Goal: Task Accomplishment & Management: Complete application form

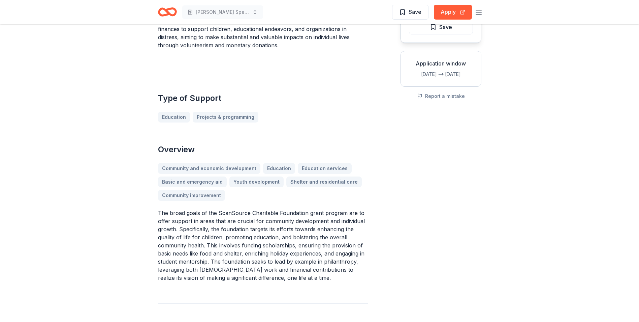
scroll to position [101, 0]
drag, startPoint x: 302, startPoint y: 282, endPoint x: 177, endPoint y: 234, distance: 133.6
click at [177, 234] on div "ScanSource Charitable Foundation Grant From ScanSource Charitable Foundation Sc…" at bounding box center [263, 303] width 210 height 732
click at [261, 279] on p "The broad goals of the ScanSource Charitable Foundation grant program are to of…" at bounding box center [263, 244] width 210 height 73
drag, startPoint x: 297, startPoint y: 279, endPoint x: 148, endPoint y: 217, distance: 161.4
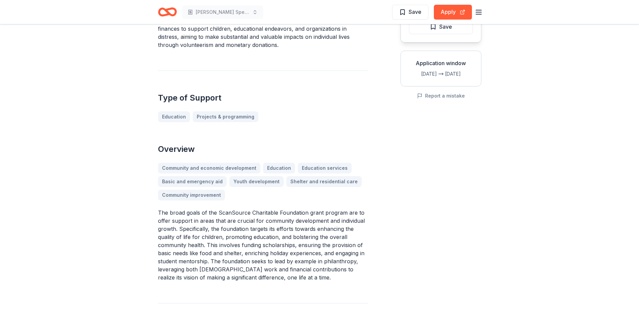
click at [274, 294] on div "ScanSource Charitable Foundation Grant From ScanSource Charitable Foundation Sc…" at bounding box center [263, 303] width 210 height 732
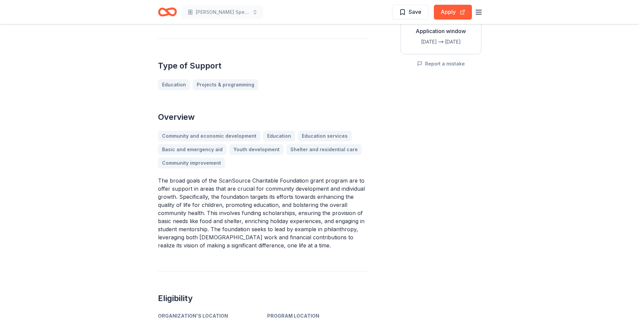
scroll to position [202, 0]
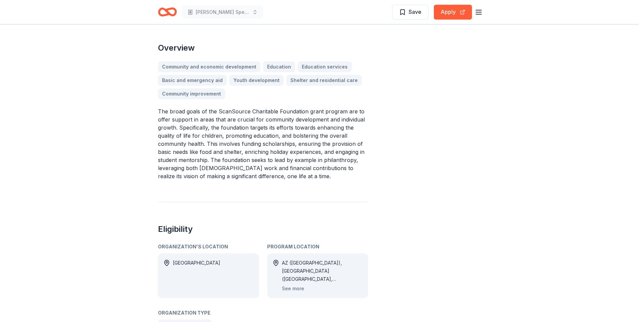
click at [267, 180] on div "ScanSource Charitable Foundation Grant From ScanSource Charitable Foundation Sc…" at bounding box center [263, 202] width 210 height 732
drag, startPoint x: 285, startPoint y: 177, endPoint x: 175, endPoint y: 120, distance: 124.4
click at [175, 120] on p "The broad goals of the ScanSource Charitable Foundation grant program are to of…" at bounding box center [263, 143] width 210 height 73
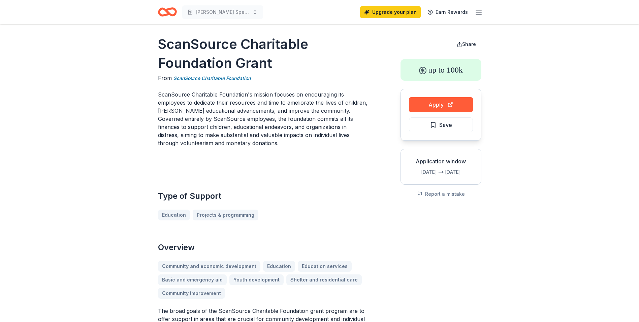
scroll to position [0, 0]
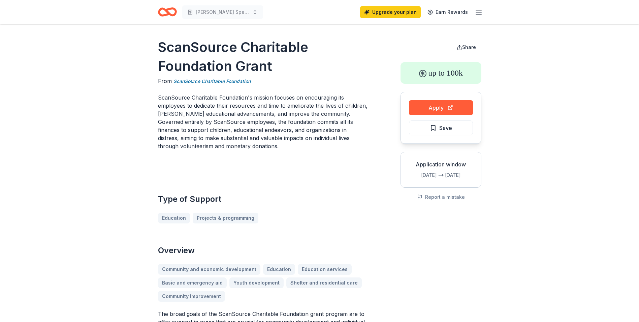
drag, startPoint x: 221, startPoint y: 149, endPoint x: 161, endPoint y: 93, distance: 82.1
click at [160, 94] on p "ScanSource Charitable Foundation's mission focuses on encouraging its employees…" at bounding box center [263, 121] width 210 height 57
click at [450, 105] on button "Apply" at bounding box center [441, 107] width 64 height 15
drag, startPoint x: 232, startPoint y: 150, endPoint x: 159, endPoint y: 112, distance: 82.3
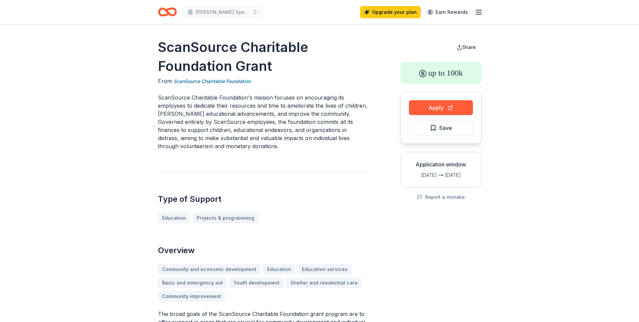
drag, startPoint x: 191, startPoint y: 132, endPoint x: 187, endPoint y: 121, distance: 11.5
click at [190, 126] on p "ScanSource Charitable Foundation's mission focuses on encouraging its employees…" at bounding box center [263, 121] width 210 height 57
drag, startPoint x: 158, startPoint y: 95, endPoint x: 240, endPoint y: 137, distance: 91.4
click at [240, 137] on p "ScanSource Charitable Foundation's mission focuses on encouraging its employees…" at bounding box center [263, 121] width 210 height 57
click at [170, 12] on icon "Home" at bounding box center [167, 12] width 19 height 16
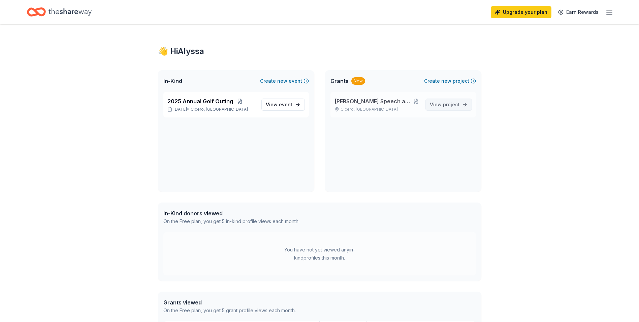
click at [452, 103] on span "project" at bounding box center [451, 104] width 17 height 6
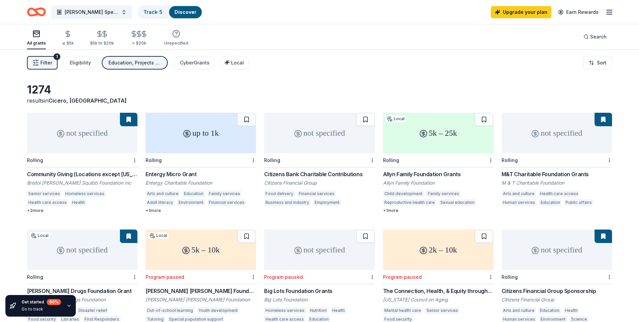
click at [46, 12] on div "Amina Grace Speech and Language program Track · 5 Discover" at bounding box center [115, 12] width 176 height 16
click at [41, 10] on icon "Home" at bounding box center [36, 12] width 19 height 16
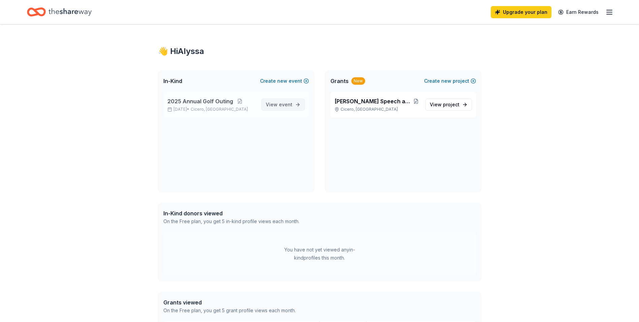
click at [290, 105] on span "event" at bounding box center [285, 104] width 13 height 6
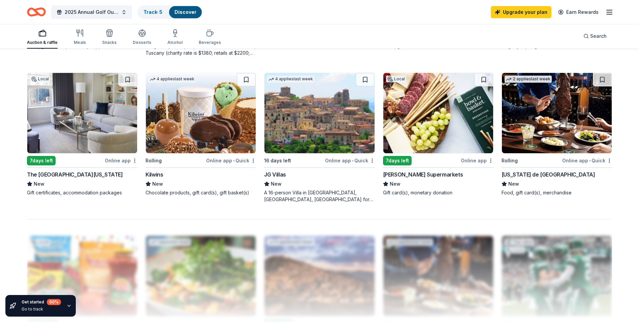
scroll to position [506, 0]
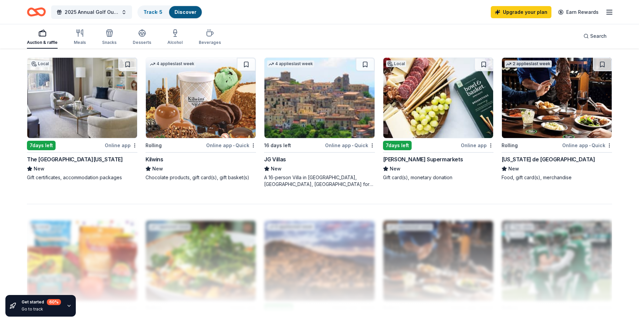
click at [222, 141] on div "Online app • Quick" at bounding box center [231, 145] width 50 height 8
click at [561, 111] on img at bounding box center [557, 98] width 110 height 80
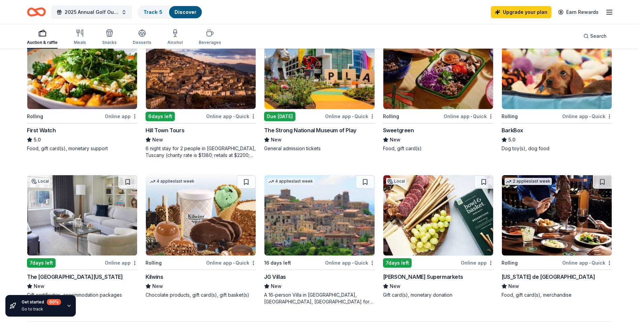
scroll to position [152, 0]
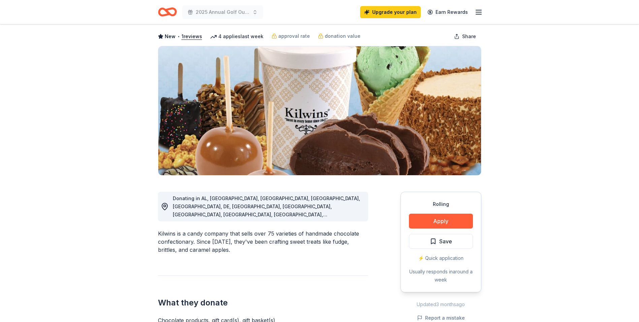
scroll to position [101, 0]
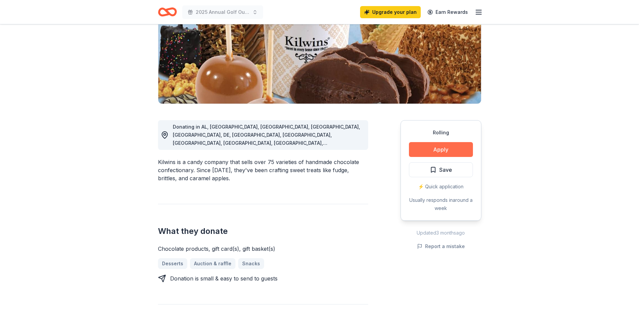
click at [442, 149] on button "Apply" at bounding box center [441, 149] width 64 height 15
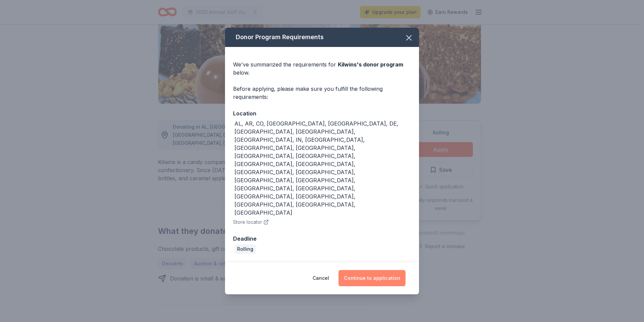
click at [367, 270] on button "Continue to application" at bounding box center [372, 278] width 67 height 16
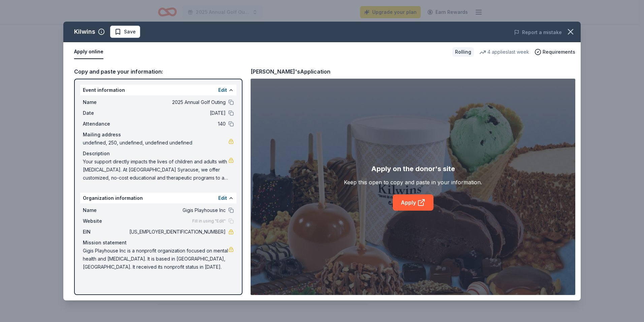
click at [117, 72] on div "Copy and paste your information:" at bounding box center [158, 71] width 169 height 9
click at [412, 207] on link "Apply" at bounding box center [413, 202] width 41 height 16
click at [572, 29] on icon "button" at bounding box center [570, 31] width 9 height 9
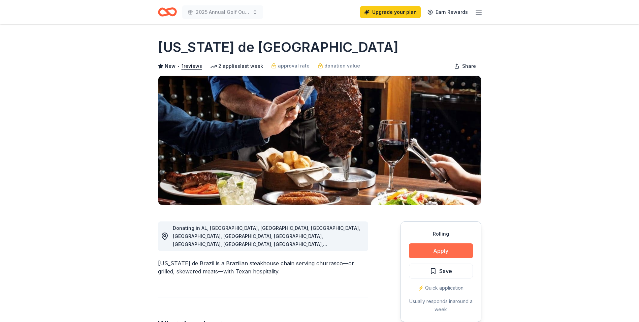
click at [454, 250] on button "Apply" at bounding box center [441, 250] width 64 height 15
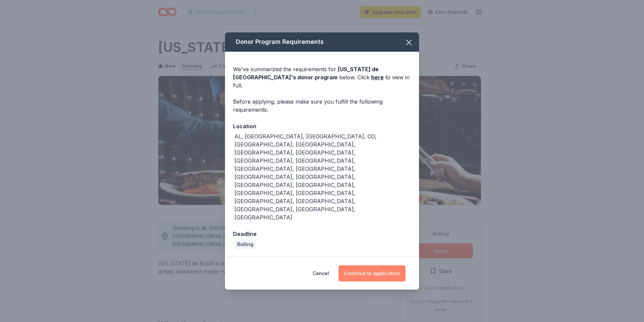
click at [396, 265] on button "Continue to application" at bounding box center [372, 273] width 67 height 16
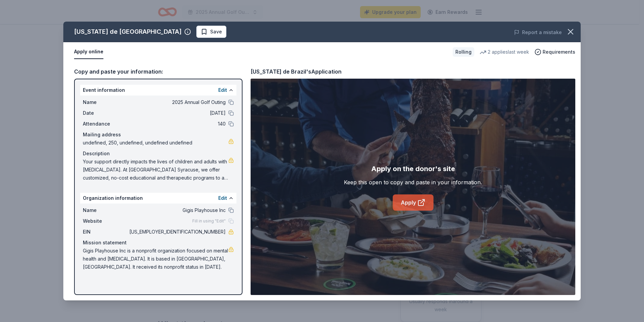
click at [412, 202] on link "Apply" at bounding box center [413, 202] width 41 height 16
click at [573, 29] on icon "button" at bounding box center [570, 31] width 9 height 9
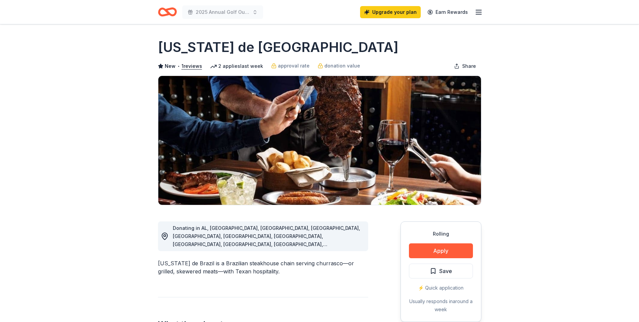
click at [163, 11] on icon "Home" at bounding box center [167, 12] width 19 height 16
